Goal: Navigation & Orientation: Find specific page/section

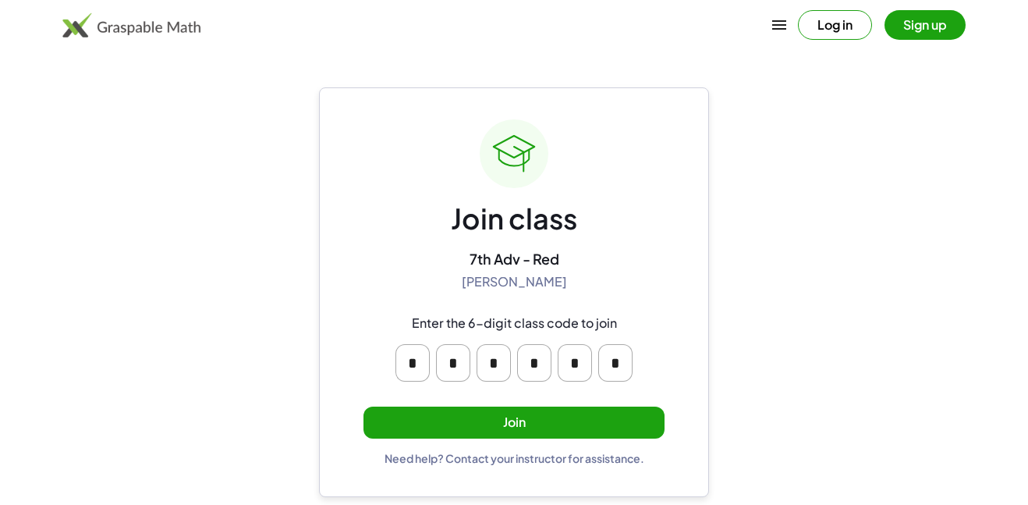
click at [607, 431] on button "Join" at bounding box center [513, 422] width 301 height 32
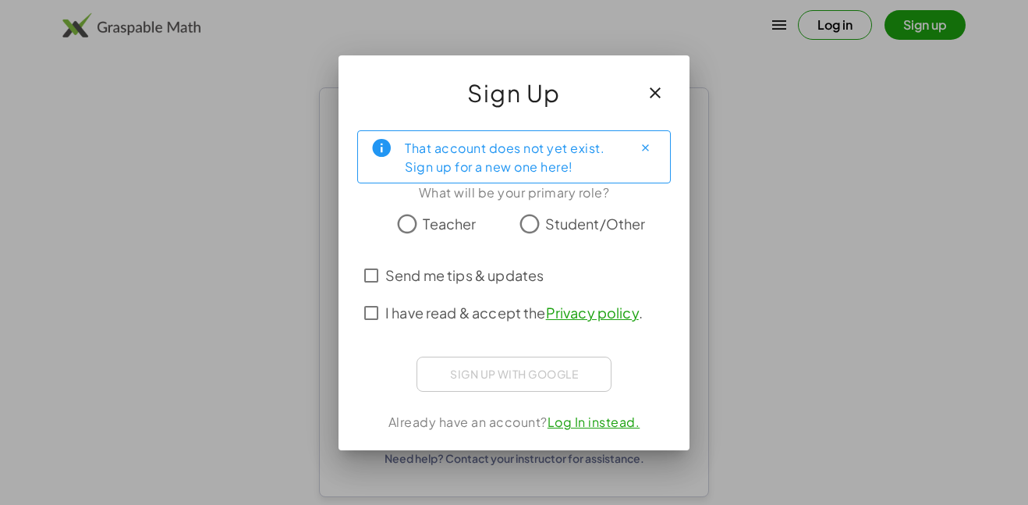
click at [565, 226] on span "Student/Other" at bounding box center [595, 223] width 101 height 21
click at [510, 278] on span "Send me tips & updates" at bounding box center [464, 274] width 158 height 21
click at [434, 320] on span "I have read & accept the Privacy policy ." at bounding box center [513, 312] width 257 height 21
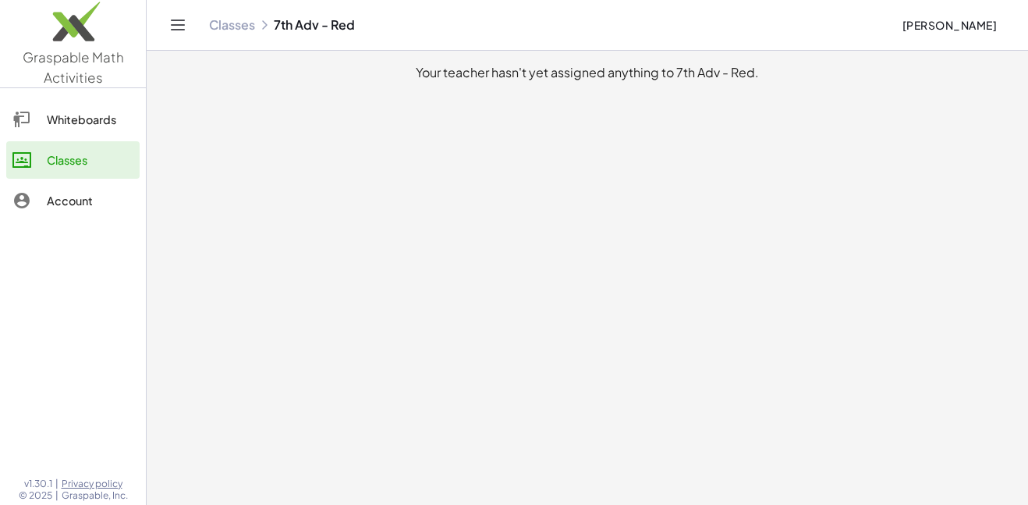
click at [91, 101] on link "Whiteboards" at bounding box center [72, 119] width 133 height 37
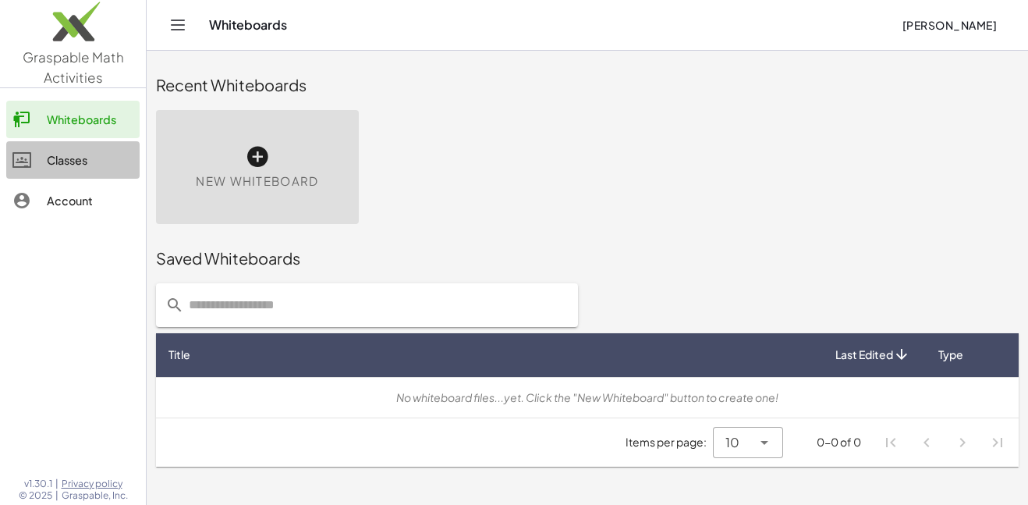
click at [101, 151] on div "Classes" at bounding box center [90, 160] width 87 height 19
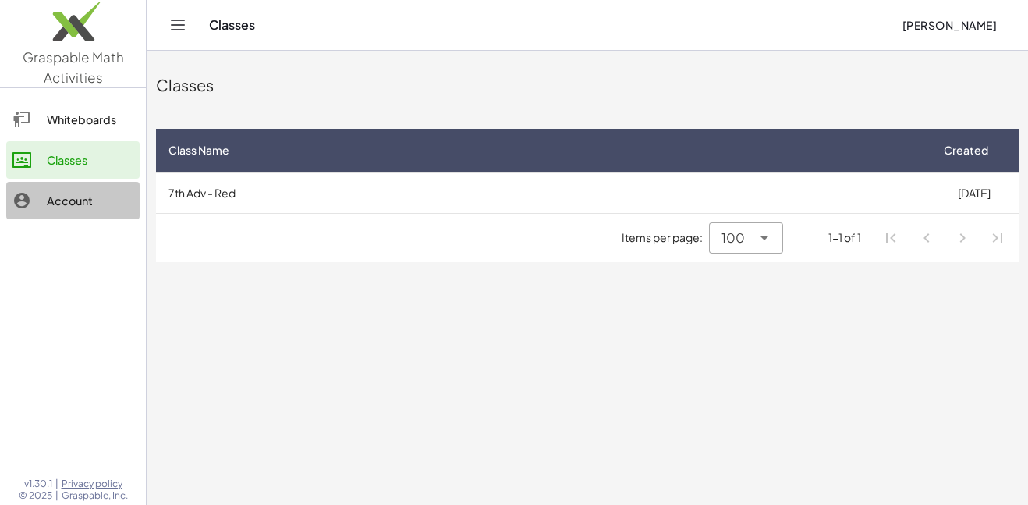
click at [97, 203] on div "Account" at bounding box center [90, 200] width 87 height 19
